Goal: Task Accomplishment & Management: Manage account settings

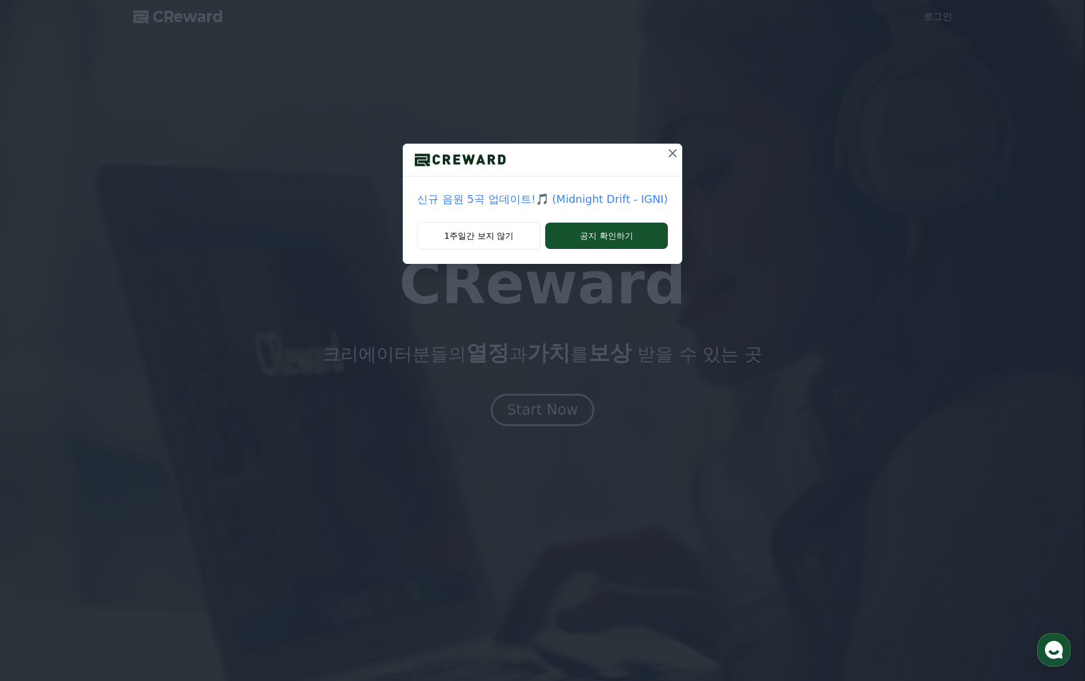
click at [665, 157] on icon at bounding box center [672, 153] width 14 height 14
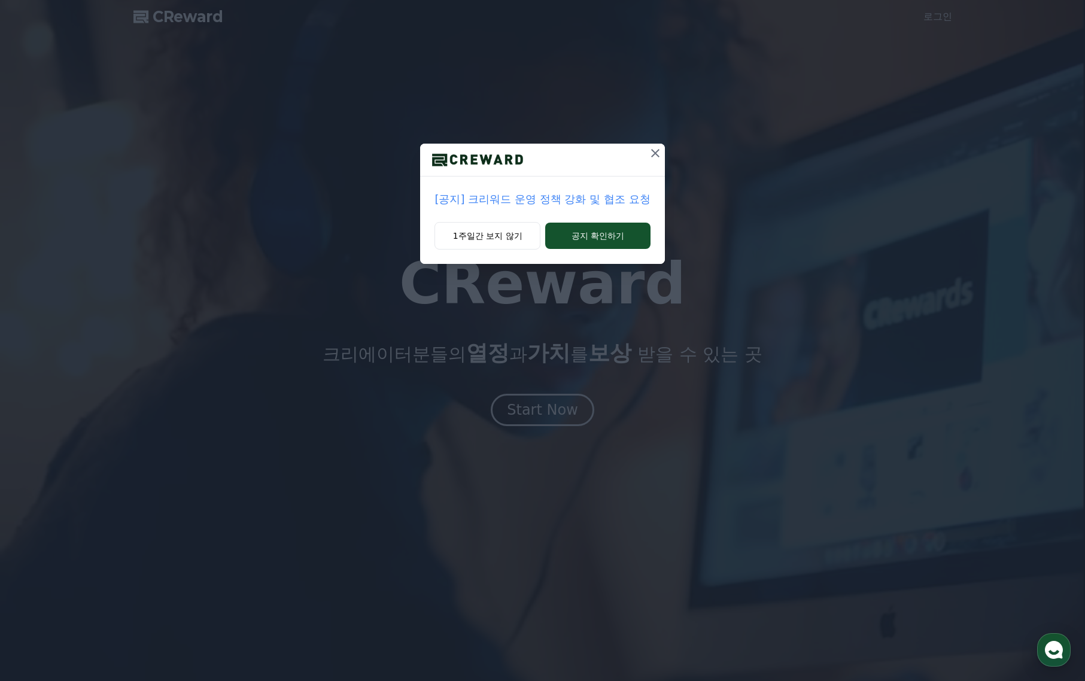
drag, startPoint x: 991, startPoint y: 87, endPoint x: 979, endPoint y: 80, distance: 13.1
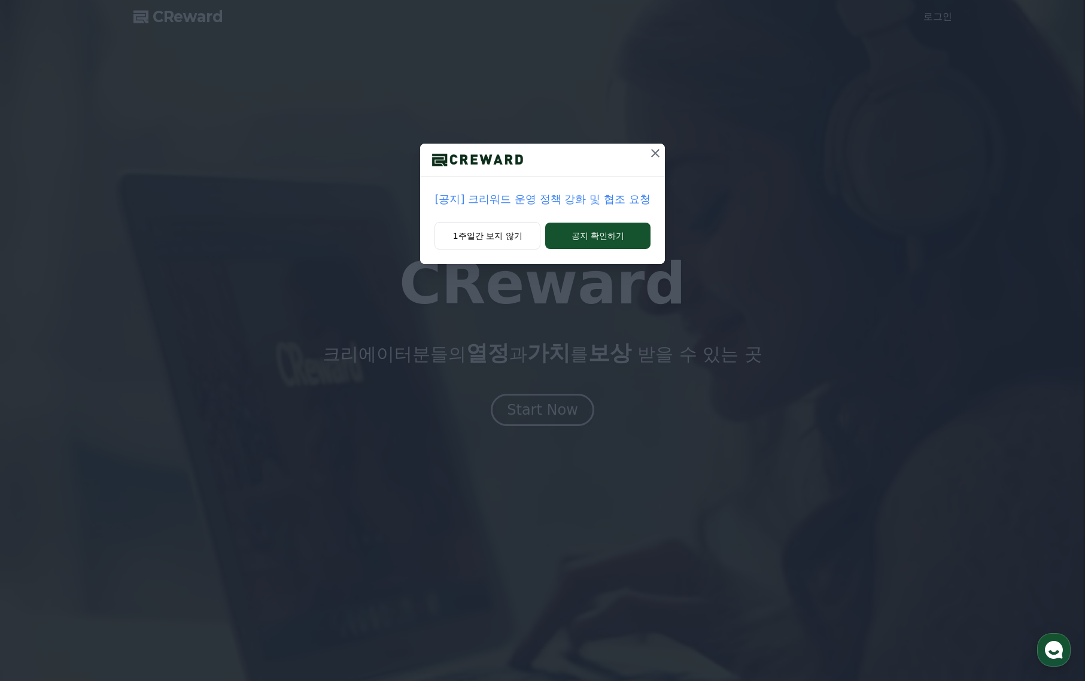
click at [990, 87] on div "[공지] 크리워드 운영 정책 강화 및 협조 요청 1주일간 보지 않기 공지 확인하기" at bounding box center [542, 141] width 1085 height 283
click at [650, 158] on icon at bounding box center [655, 153] width 14 height 14
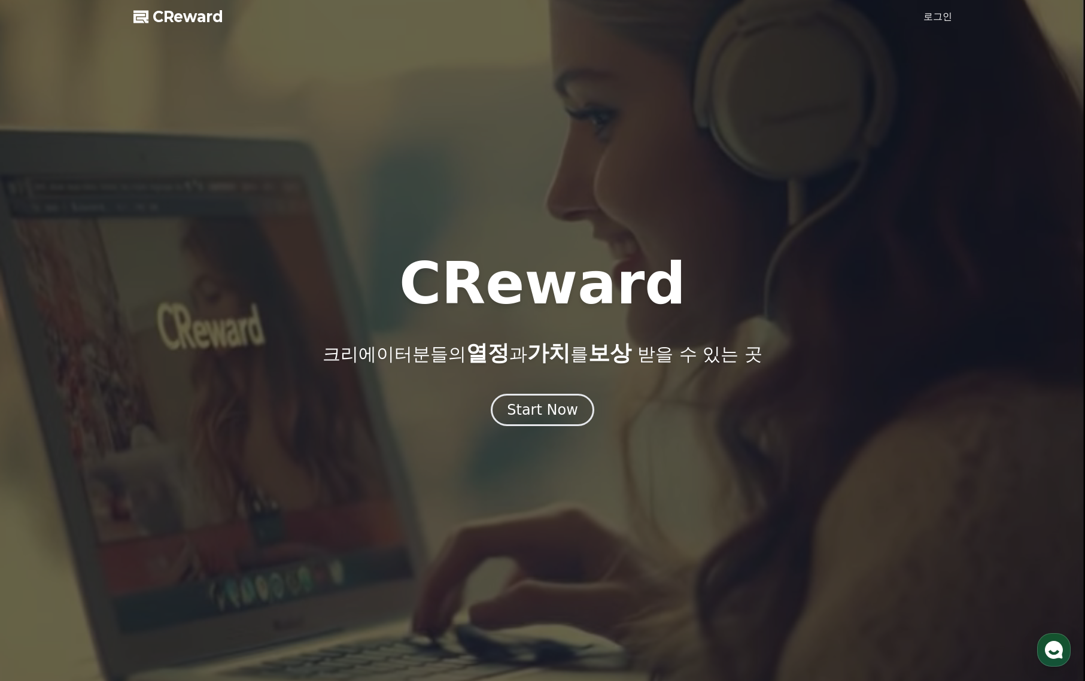
drag, startPoint x: 818, startPoint y: 136, endPoint x: 953, endPoint y: 40, distance: 165.5
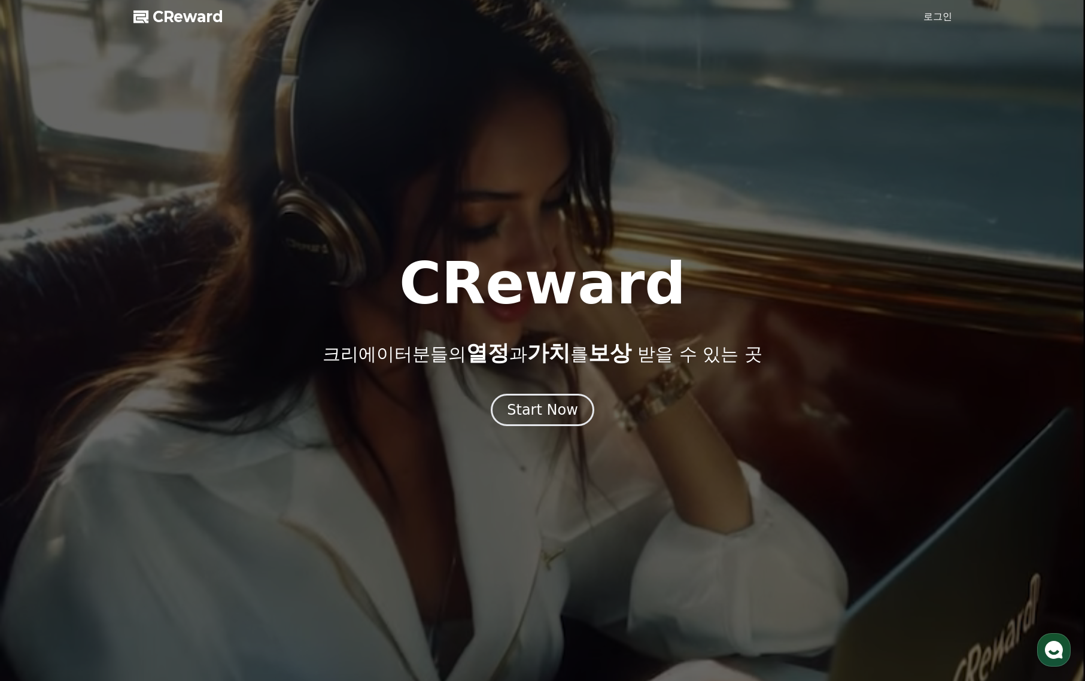
click at [819, 136] on div at bounding box center [542, 340] width 1085 height 681
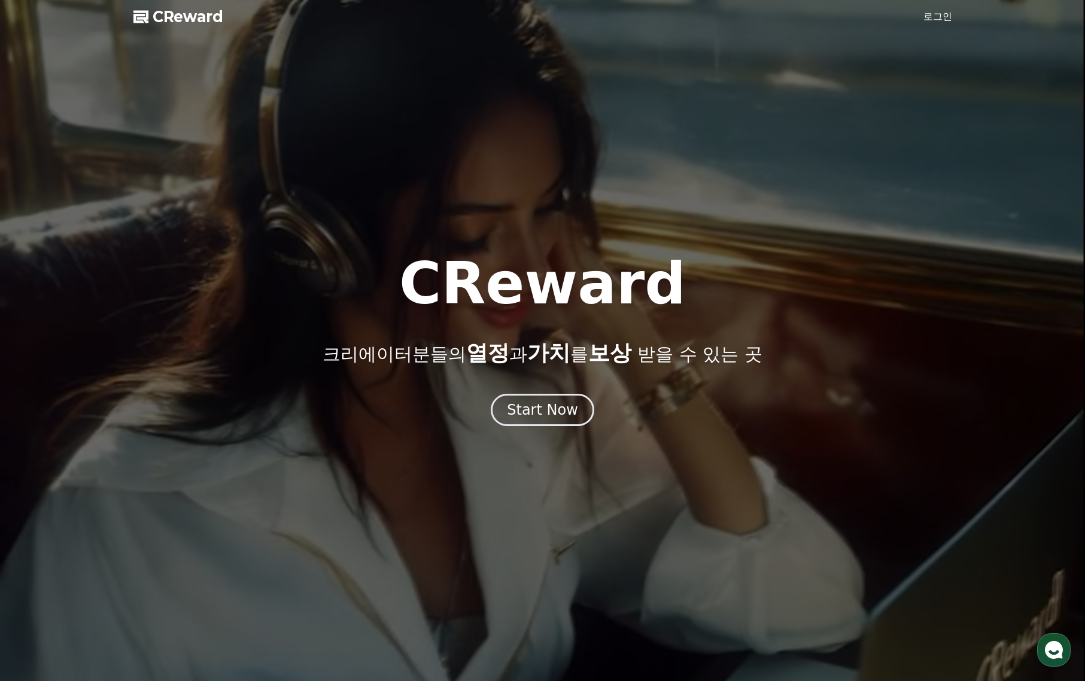
click at [927, 19] on link "로그인" at bounding box center [937, 17] width 29 height 14
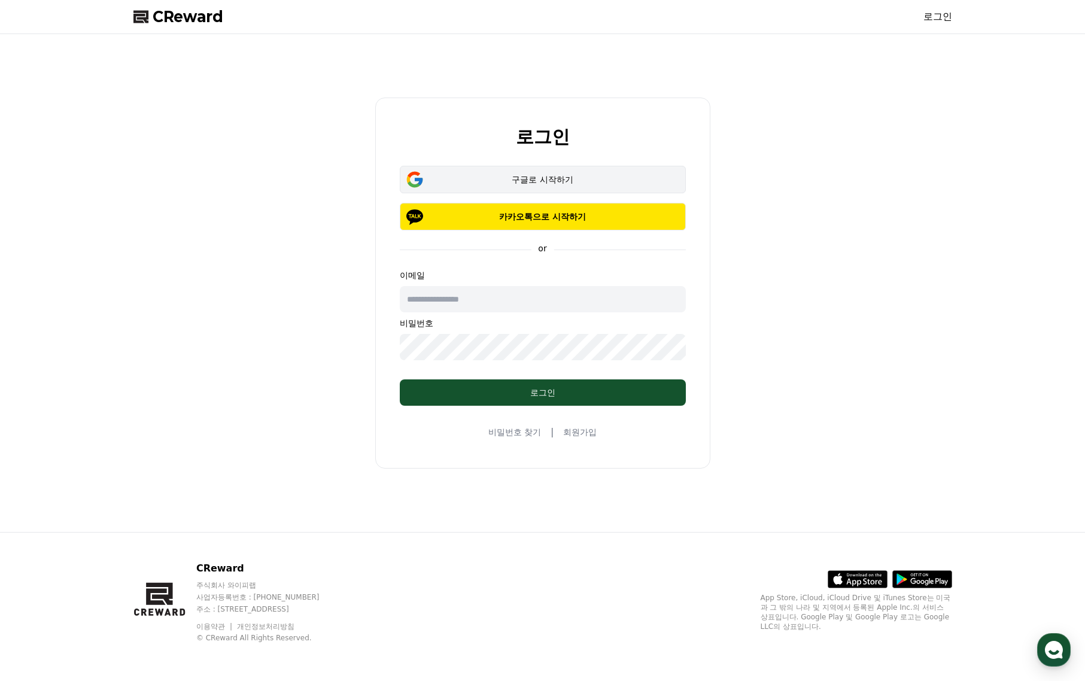
click at [610, 182] on div "구글로 시작하기" at bounding box center [542, 180] width 251 height 12
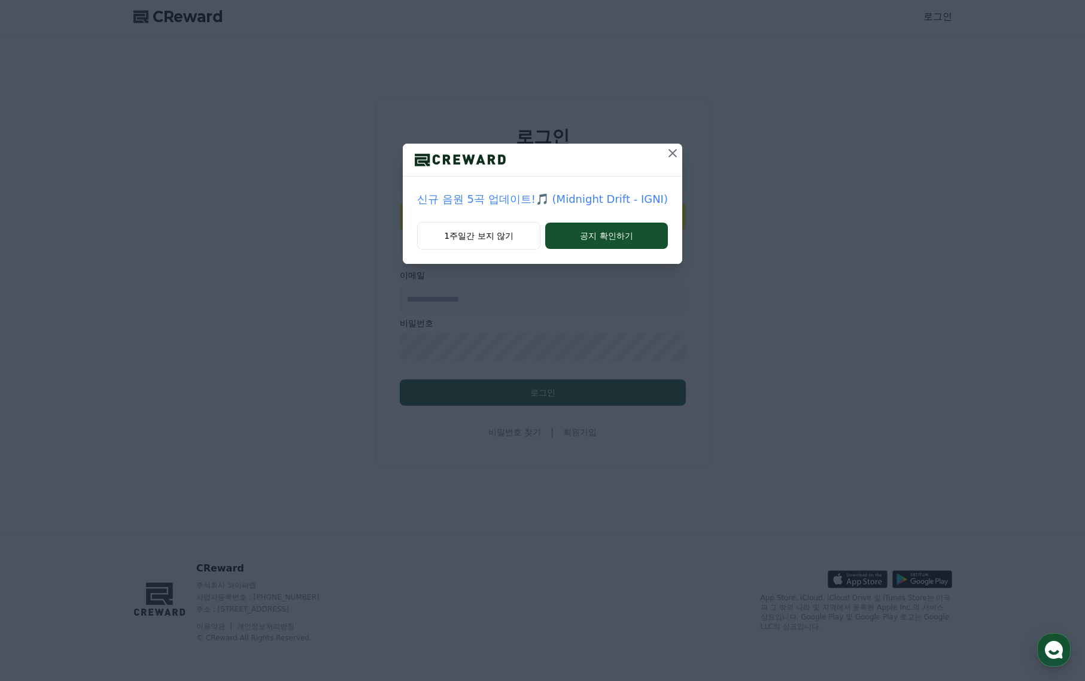
click at [668, 156] on icon at bounding box center [672, 153] width 8 height 8
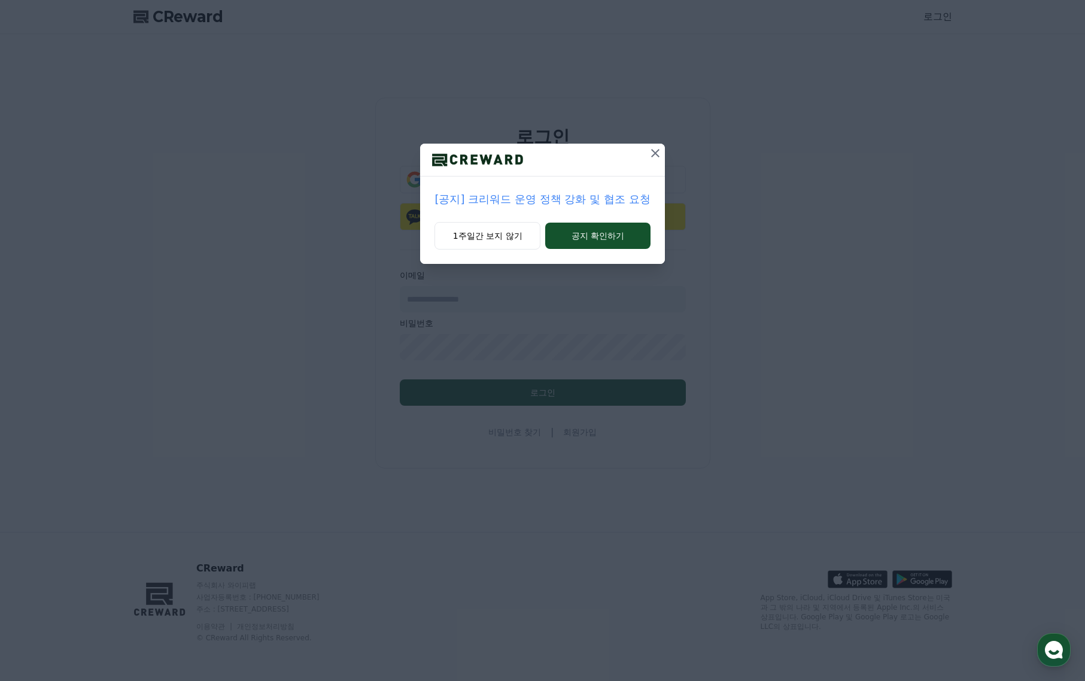
click at [648, 155] on icon at bounding box center [655, 153] width 14 height 14
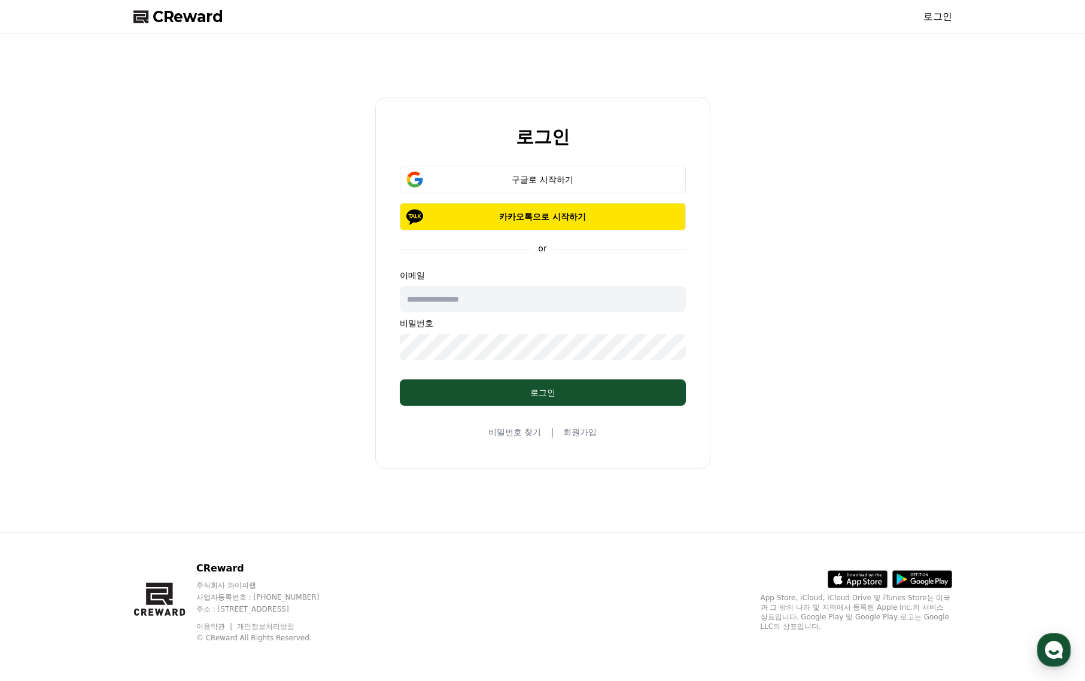
drag, startPoint x: 851, startPoint y: 200, endPoint x: 421, endPoint y: 17, distance: 467.2
click at [848, 196] on div "로그인 구글로 시작하기 카카오톡으로 시작하기 or 이메일 비밀번호 로그인 비밀번호 찾기 | 회원가입" at bounding box center [543, 283] width 828 height 488
click at [127, 63] on div "로그인 구글로 시작하기 카카오톡으로 시작하기 or 이메일 비밀번호 로그인 비밀번호 찾기 | 회원가입" at bounding box center [543, 283] width 838 height 498
click at [87, 115] on div "로그인 구글로 시작하기 카카오톡으로 시작하기 or 이메일 비밀번호 로그인 비밀번호 찾기 | 회원가입" at bounding box center [542, 283] width 1085 height 498
